Goal: Navigation & Orientation: Find specific page/section

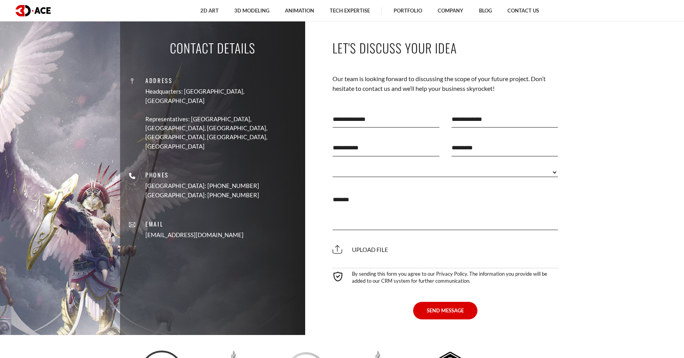
scroll to position [2316, 0]
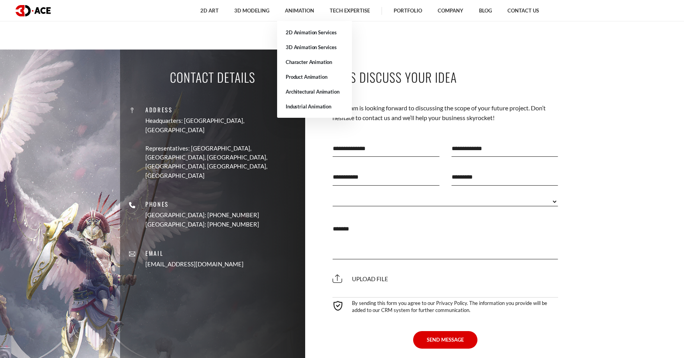
click at [307, 98] on link "Architectural Animation" at bounding box center [314, 91] width 75 height 15
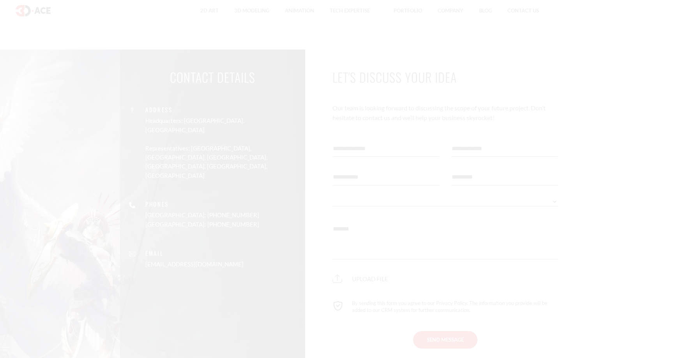
click at [306, 97] on div at bounding box center [342, 179] width 684 height 358
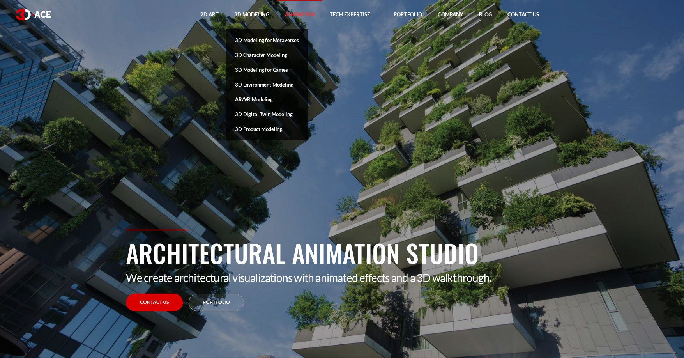
click at [264, 50] on link "3D Character Modeling" at bounding box center [267, 55] width 81 height 15
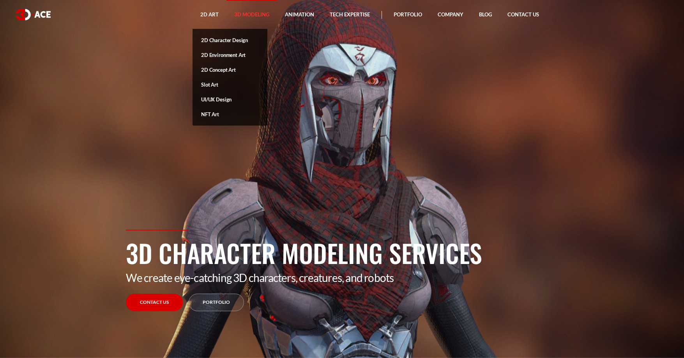
click at [231, 66] on link "2D Concept Art" at bounding box center [230, 69] width 75 height 15
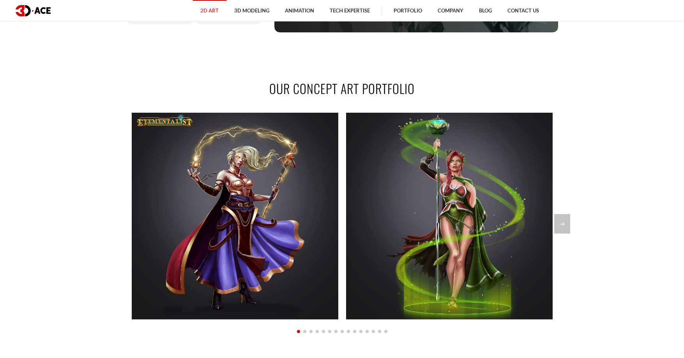
scroll to position [583, 0]
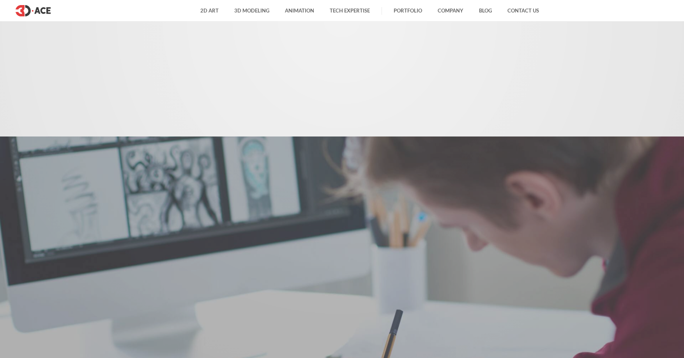
scroll to position [2316, 0]
